Goal: Check status: Check status

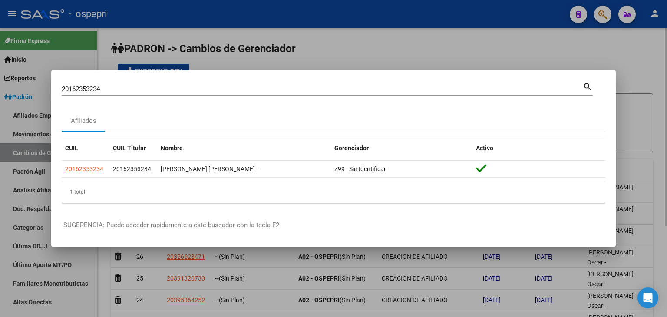
click at [446, 57] on div at bounding box center [333, 158] width 667 height 317
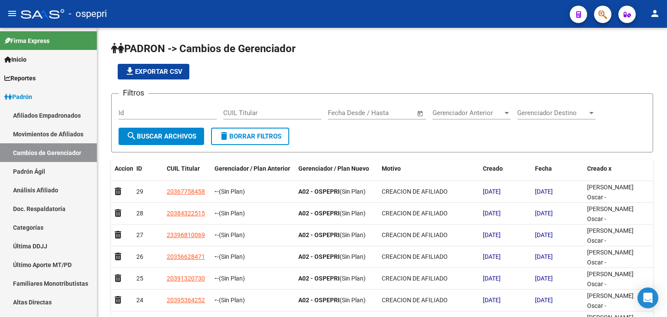
click at [592, 13] on div at bounding box center [599, 14] width 24 height 18
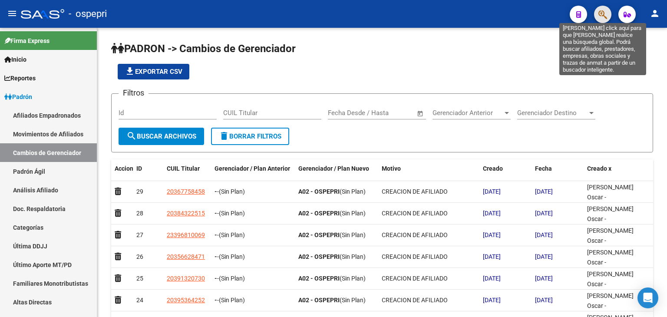
click at [598, 13] on icon "button" at bounding box center [602, 15] width 9 height 10
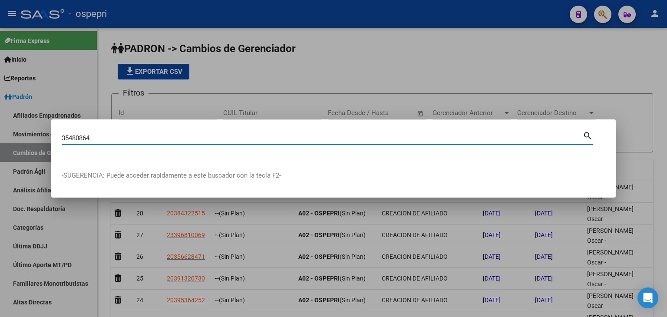
type input "35480864"
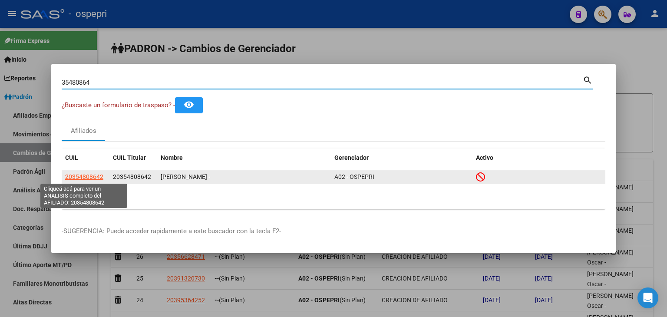
click at [90, 178] on span "20354808642" at bounding box center [84, 176] width 38 height 7
type textarea "20354808642"
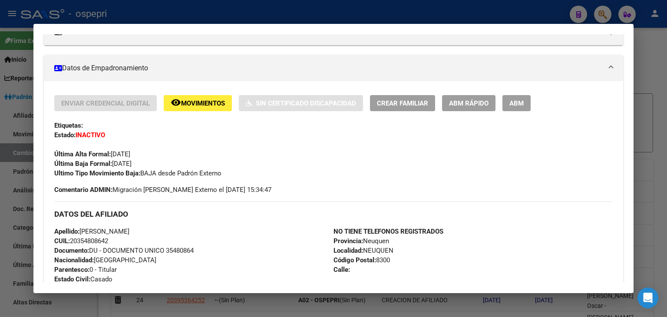
scroll to position [420, 0]
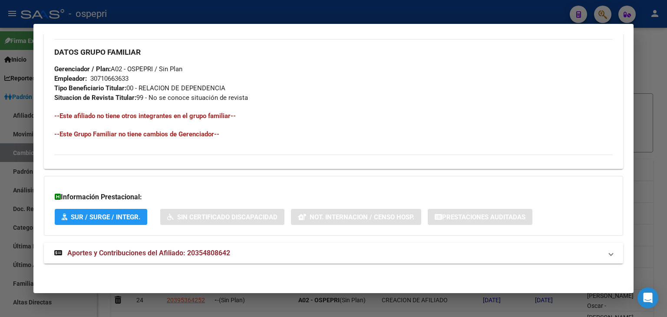
click at [198, 254] on span "Aportes y Contribuciones del Afiliado: 20354808642" at bounding box center [148, 253] width 163 height 8
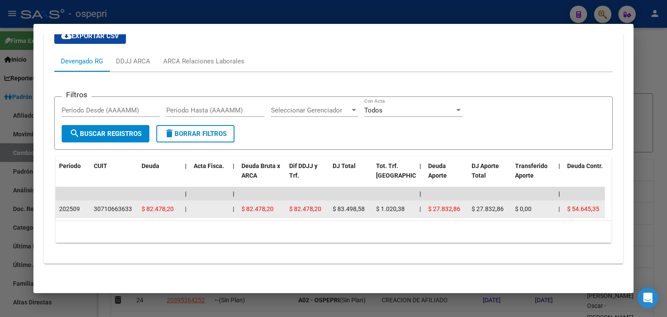
scroll to position [689, 0]
click at [104, 204] on div "30710663633" at bounding box center [113, 209] width 38 height 10
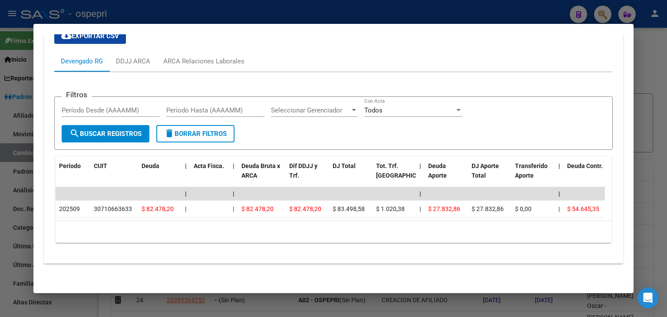
click at [469, 5] on div at bounding box center [333, 158] width 667 height 317
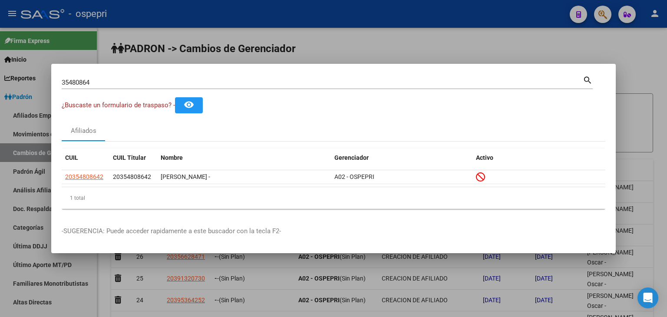
click at [599, 17] on div at bounding box center [333, 158] width 667 height 317
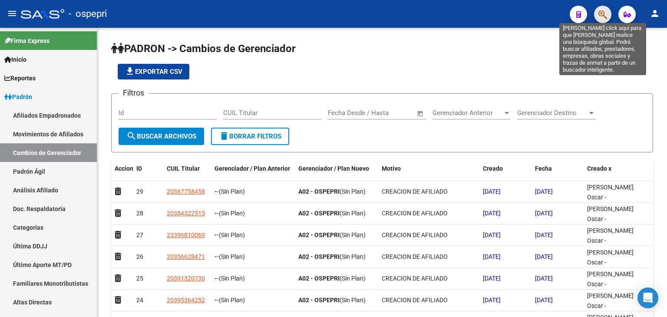
click at [604, 16] on icon "button" at bounding box center [602, 15] width 9 height 10
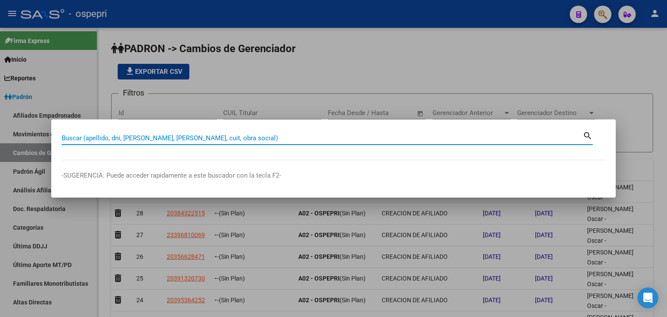
click at [105, 139] on input "Buscar (apellido, dni, [PERSON_NAME], [PERSON_NAME], cuit, obra social)" at bounding box center [322, 138] width 521 height 8
type input "22093594"
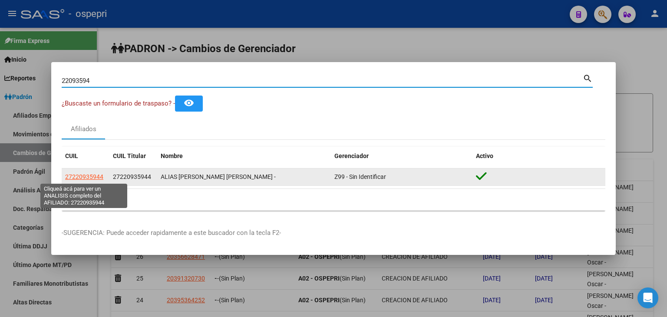
click at [91, 172] on app-link-go-to "27220935944" at bounding box center [84, 177] width 38 height 10
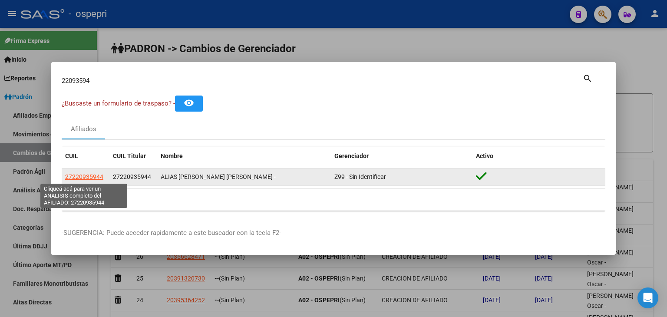
click at [89, 177] on span "27220935944" at bounding box center [84, 176] width 38 height 7
type textarea "27220935944"
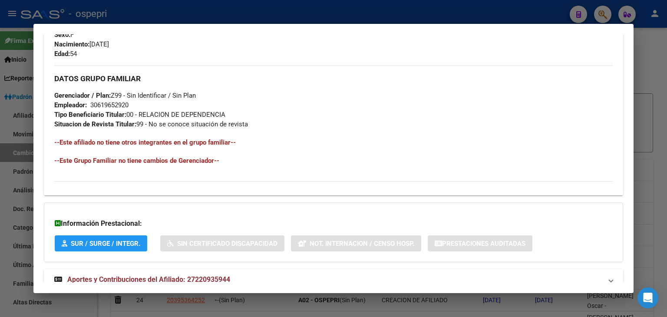
scroll to position [410, 0]
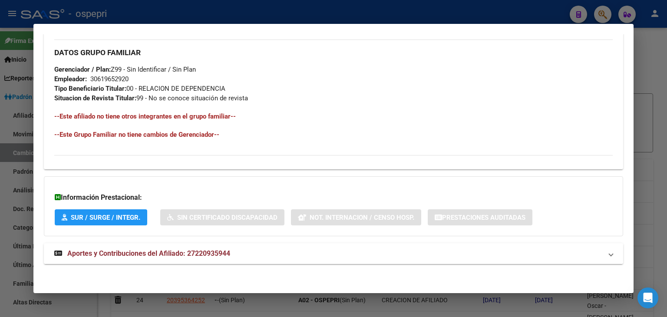
click at [139, 256] on span "Aportes y Contribuciones del Afiliado: 27220935944" at bounding box center [148, 253] width 163 height 8
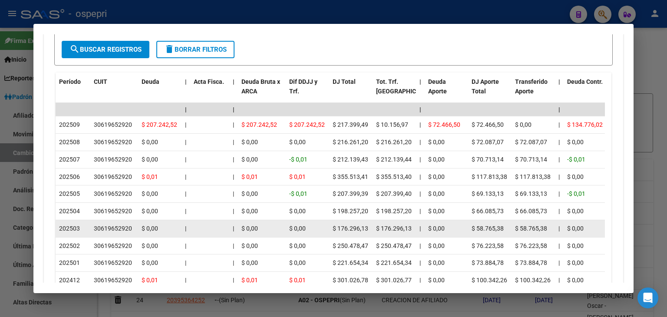
scroll to position [714, 0]
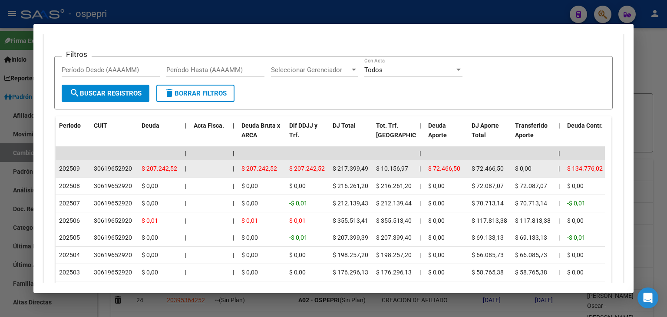
click at [113, 169] on div "30619652920" at bounding box center [113, 169] width 38 height 10
drag, startPoint x: 457, startPoint y: 167, endPoint x: 438, endPoint y: 166, distance: 18.7
click at [438, 166] on span "$ 72.466,50" at bounding box center [444, 168] width 32 height 7
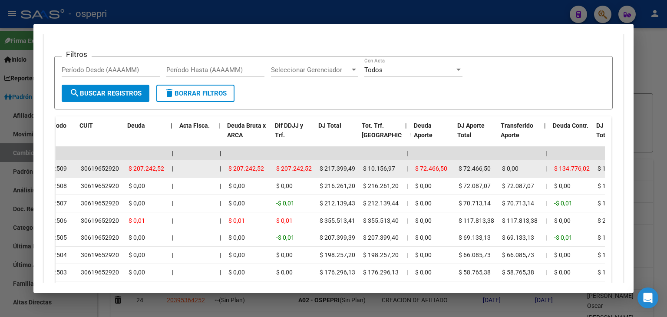
scroll to position [0, 14]
drag, startPoint x: 600, startPoint y: 166, endPoint x: 562, endPoint y: 171, distance: 38.5
click at [562, 171] on div "$ 134.776,02" at bounding box center [571, 169] width 36 height 10
click at [565, 172] on div "$ 134.776,02" at bounding box center [571, 169] width 36 height 10
drag, startPoint x: 448, startPoint y: 168, endPoint x: 415, endPoint y: 171, distance: 33.6
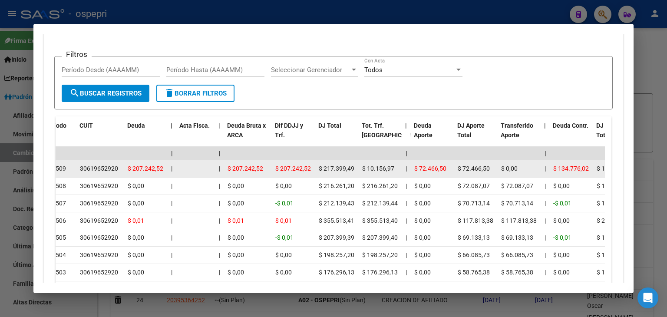
click at [415, 171] on div "$ 72.466,50" at bounding box center [432, 169] width 36 height 10
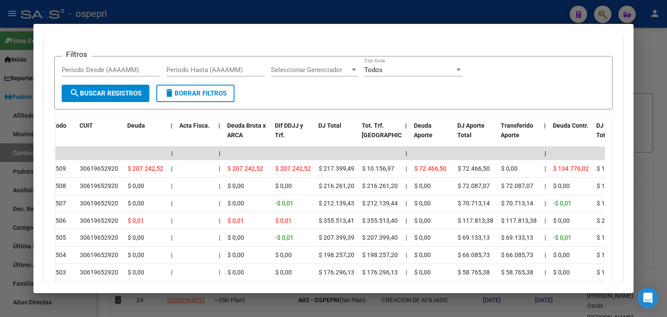
click at [347, 16] on div at bounding box center [333, 158] width 667 height 317
